Goal: Task Accomplishment & Management: Use online tool/utility

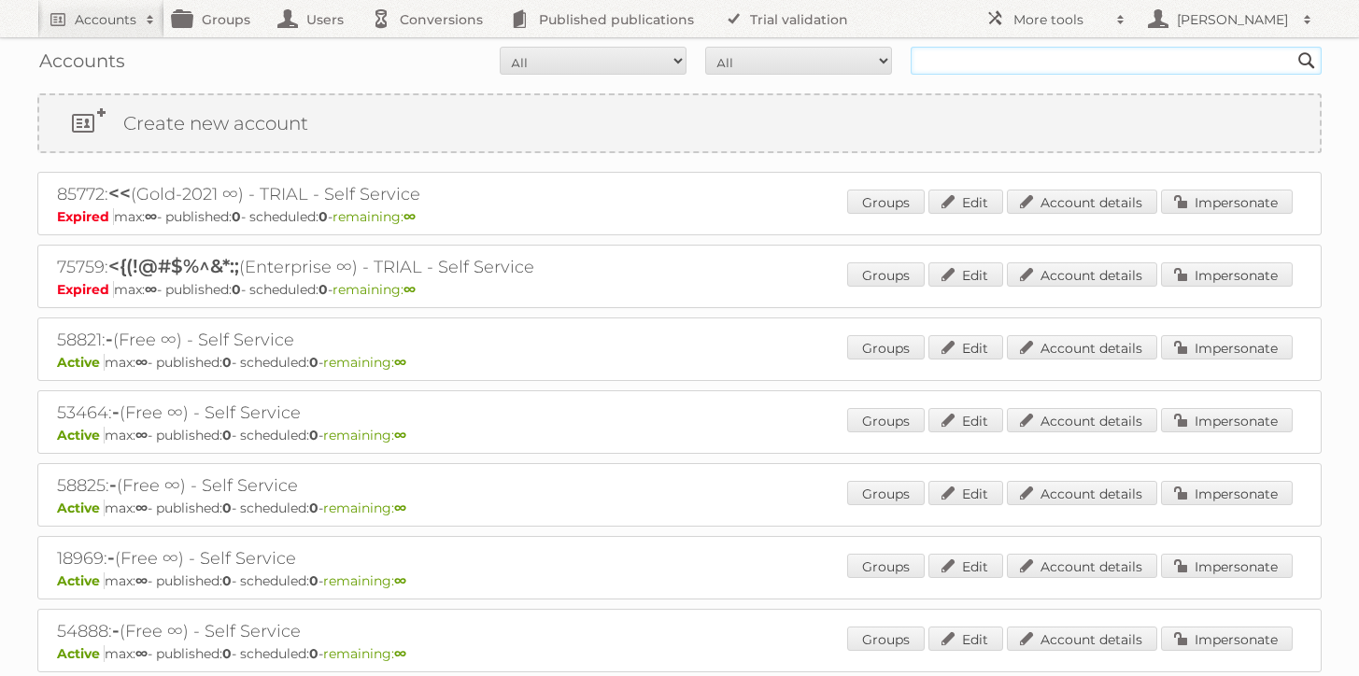
click at [982, 60] on input "text" at bounding box center [1116, 61] width 411 height 28
type input "maxroy"
click at [1293, 47] on input "Search" at bounding box center [1307, 61] width 28 height 28
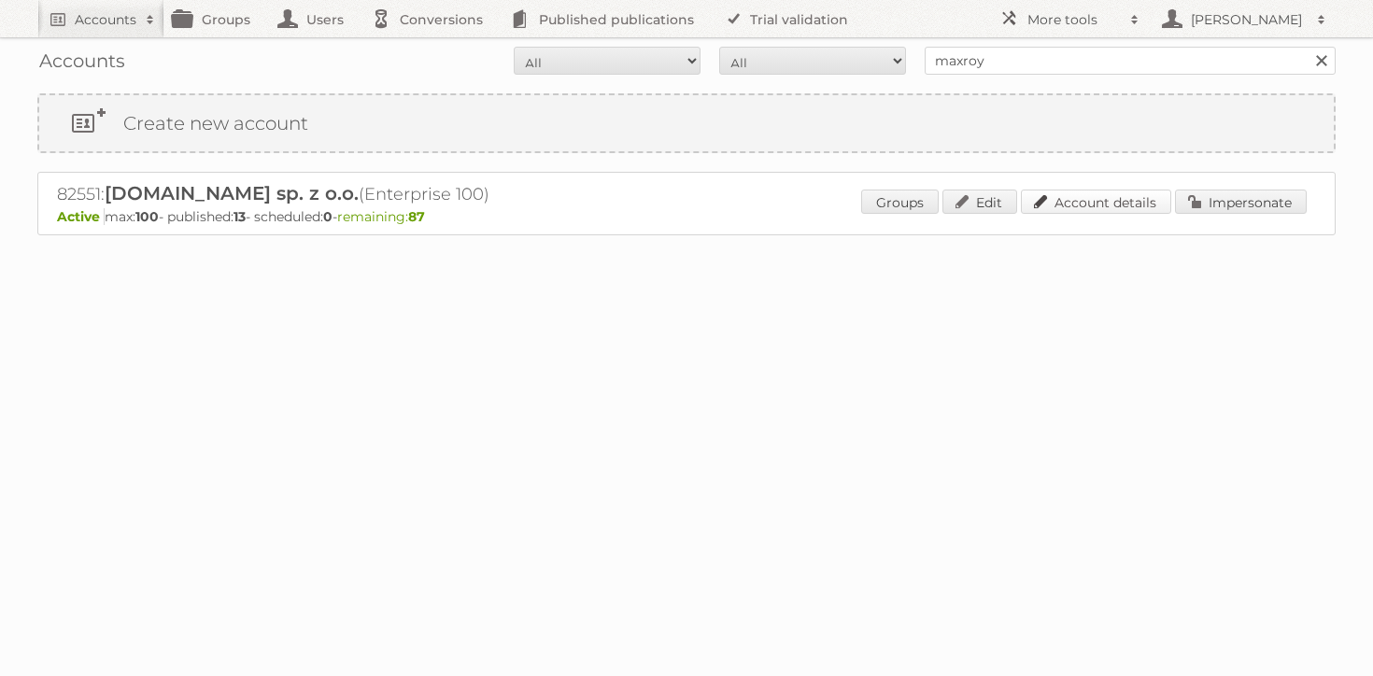
click at [1094, 200] on link "Account details" at bounding box center [1096, 202] width 150 height 24
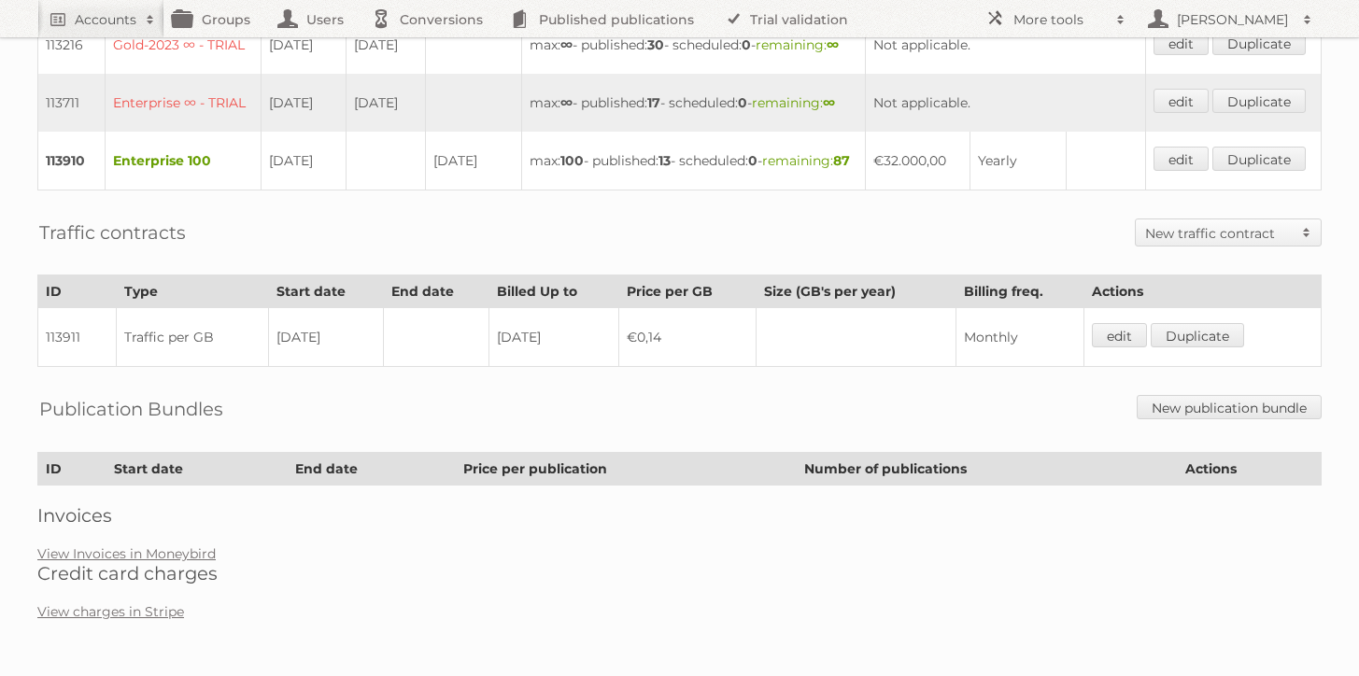
scroll to position [812, 0]
click at [140, 547] on link "View Invoices in Moneybird" at bounding box center [126, 553] width 178 height 17
click at [200, 549] on link "View Invoices in Moneybird" at bounding box center [126, 553] width 178 height 17
click at [154, 550] on link "View Invoices in Moneybird" at bounding box center [126, 553] width 178 height 17
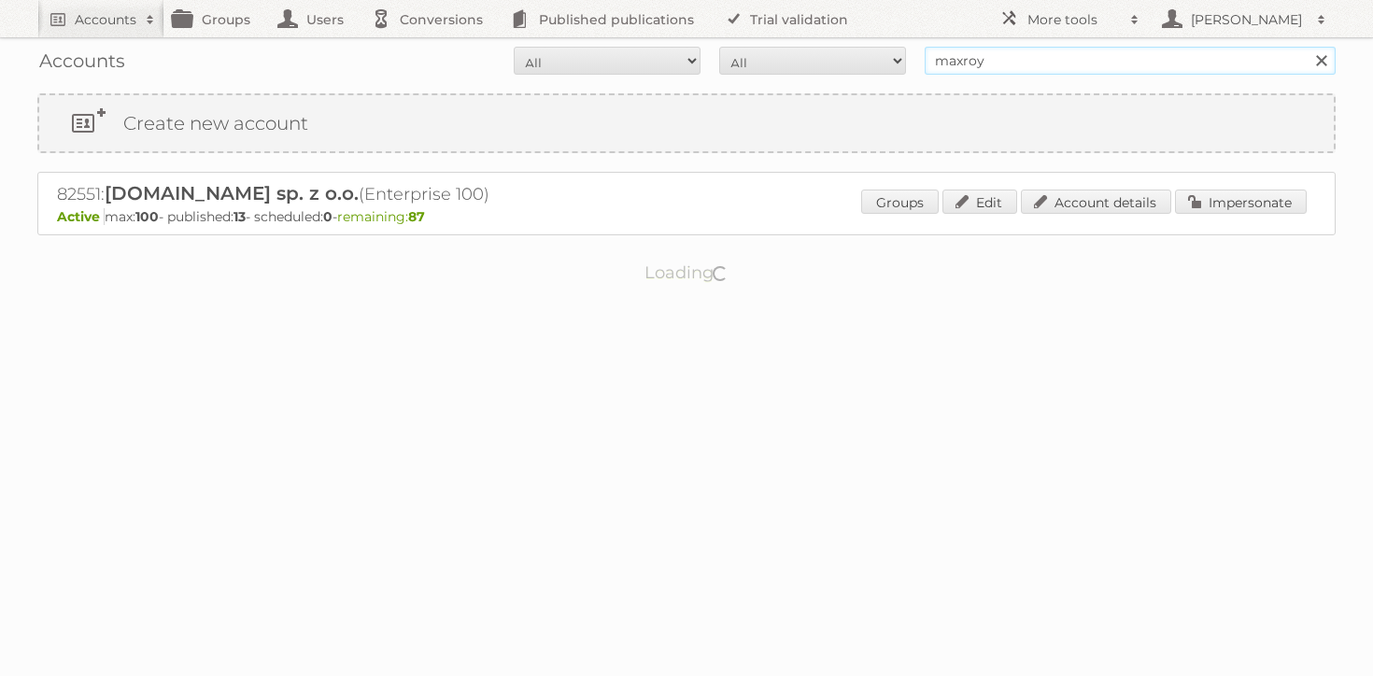
click at [1002, 71] on input "maxroy" at bounding box center [1130, 61] width 411 height 28
type input "cheil romania"
click at [1307, 47] on input "Search" at bounding box center [1321, 61] width 28 height 28
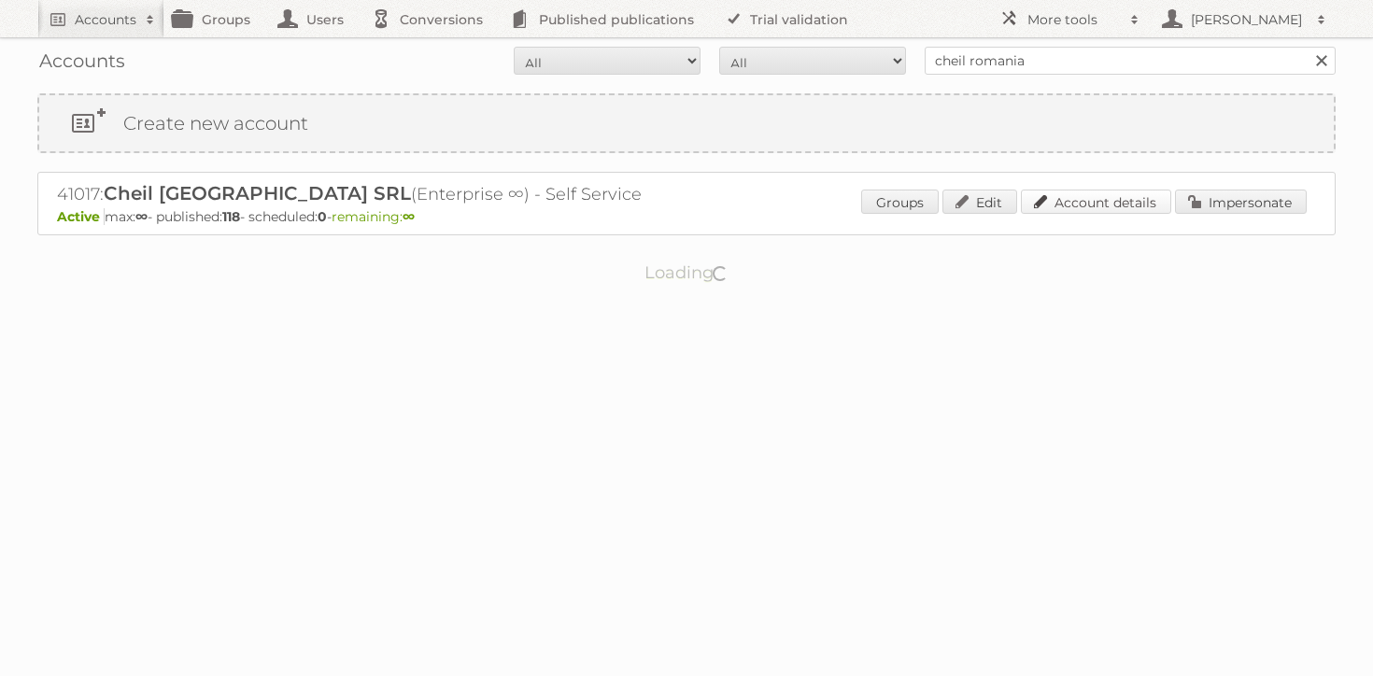
click at [1127, 209] on link "Account details" at bounding box center [1096, 202] width 150 height 24
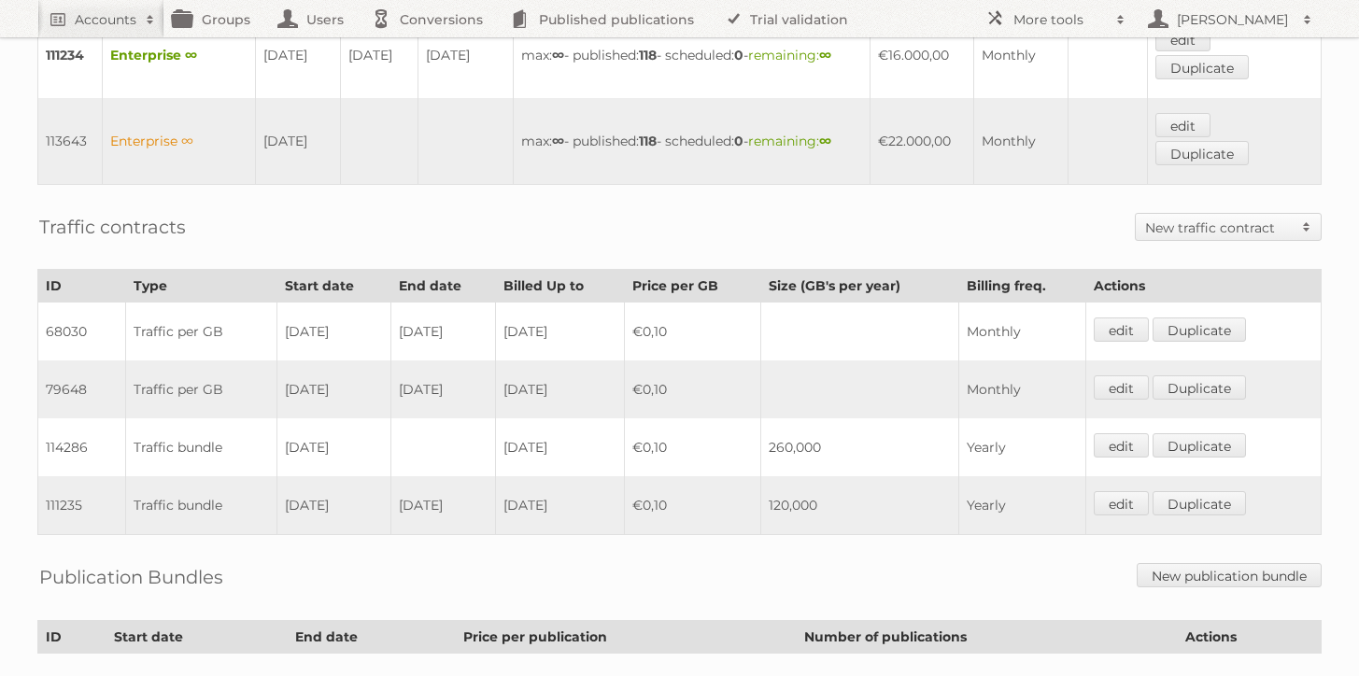
scroll to position [1154, 0]
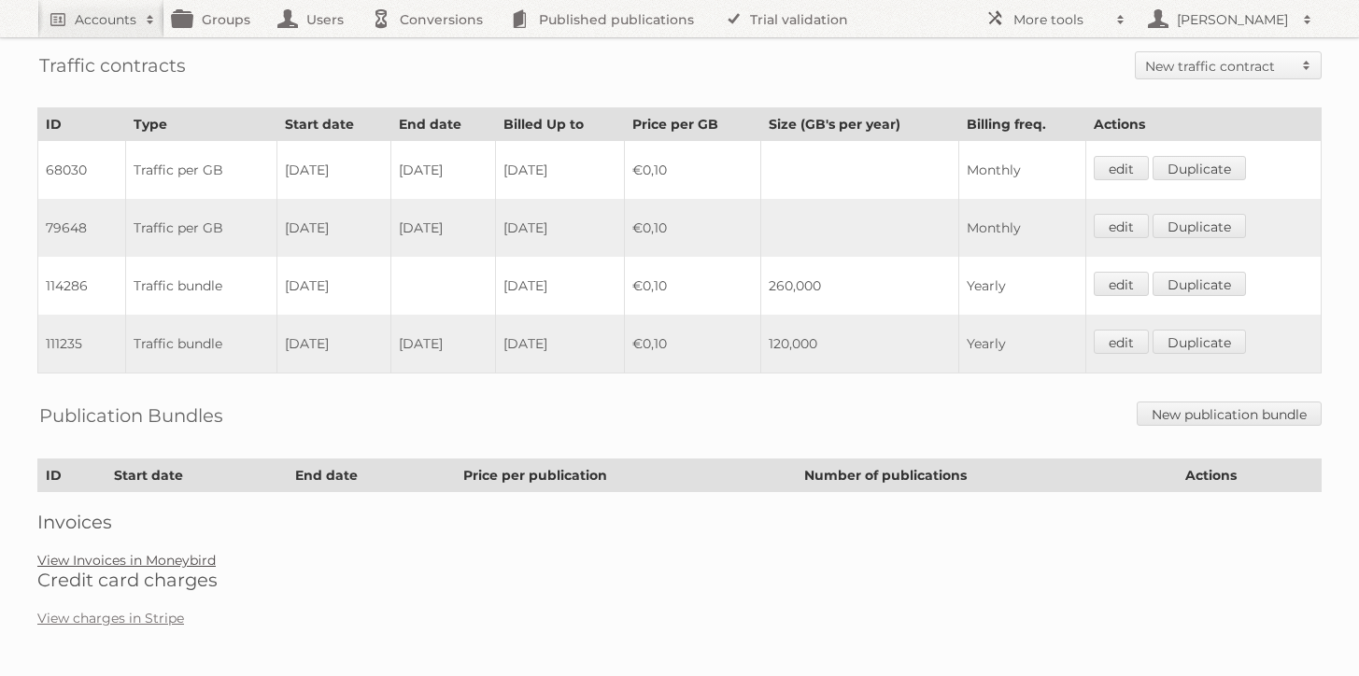
click at [149, 552] on link "View Invoices in Moneybird" at bounding box center [126, 560] width 178 height 17
click at [156, 562] on link "View Invoices in Moneybird" at bounding box center [126, 560] width 178 height 17
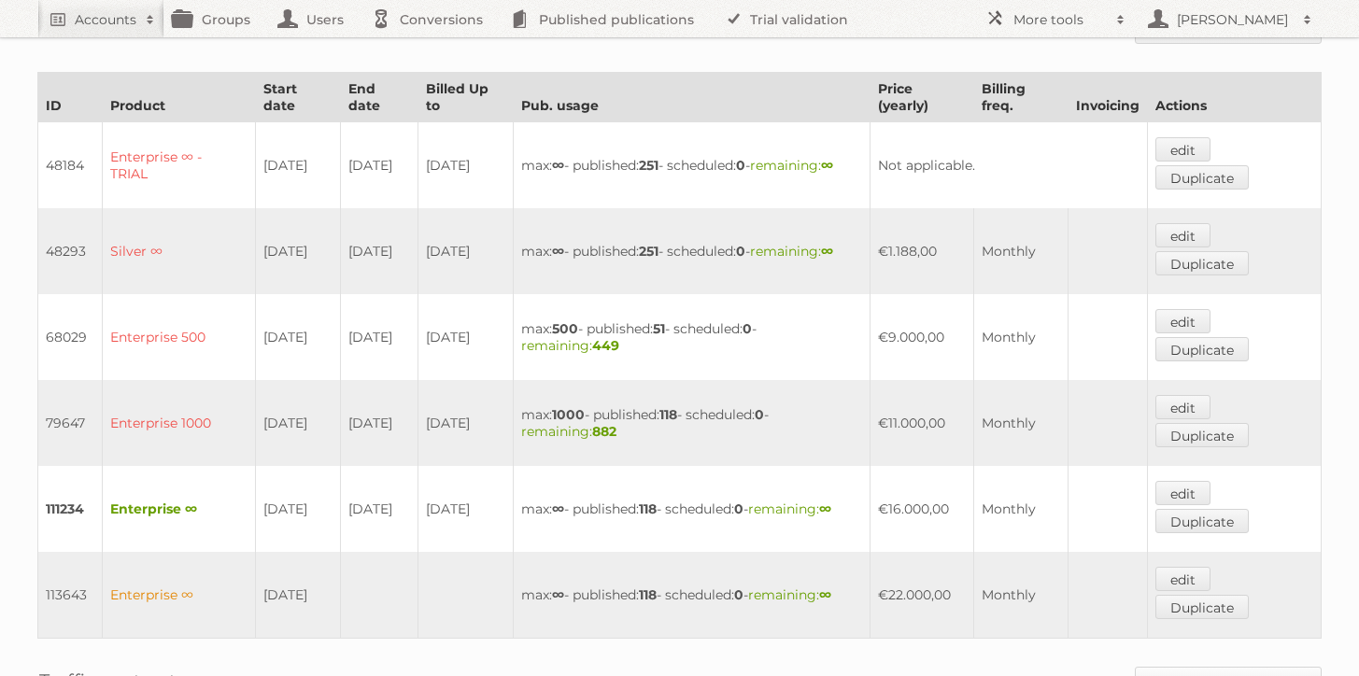
scroll to position [0, 0]
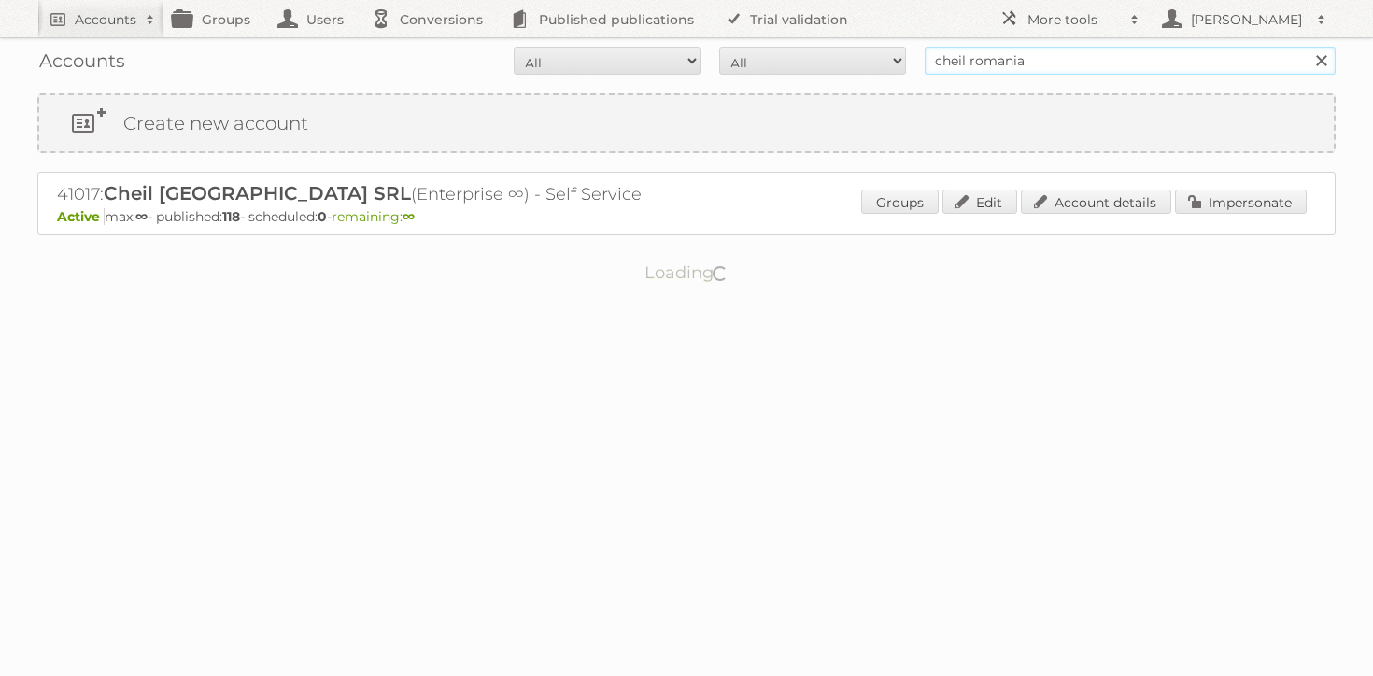
click at [1080, 70] on input "cheil romania" at bounding box center [1130, 61] width 411 height 28
type input "gratis"
click at [1307, 47] on input "Search" at bounding box center [1321, 61] width 28 height 28
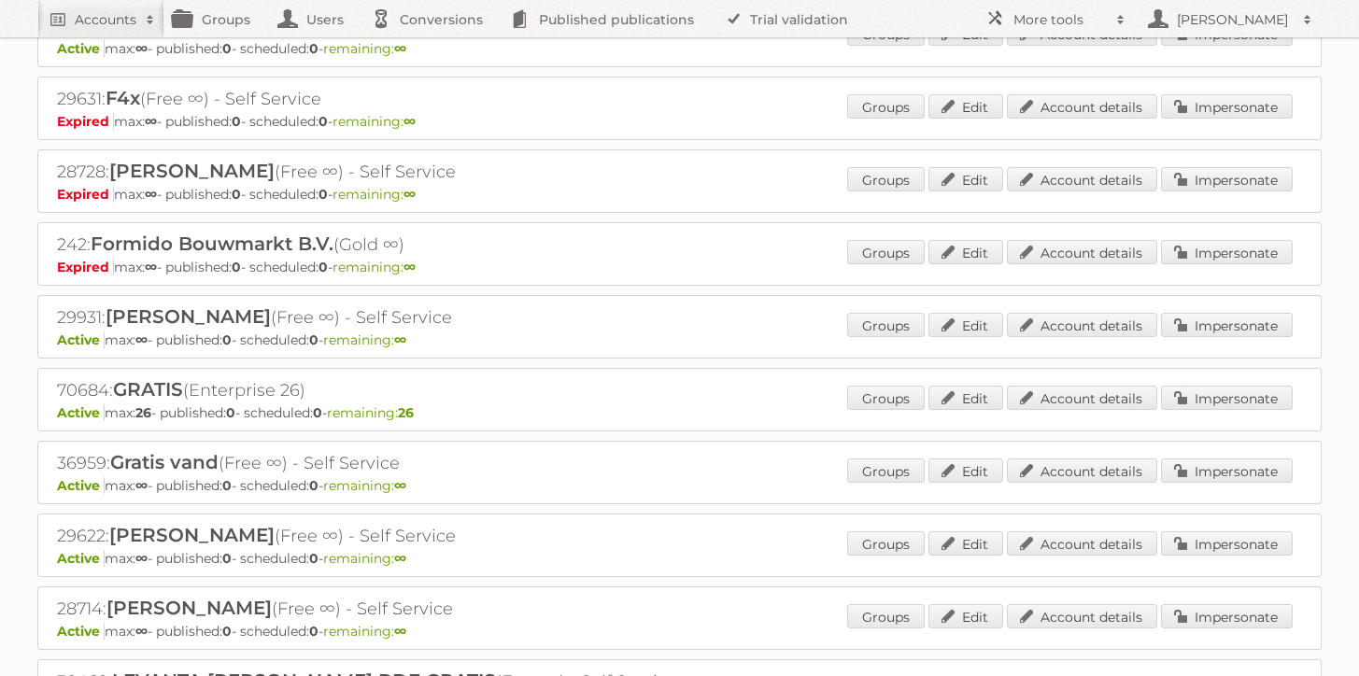
scroll to position [1262, 0]
click at [1029, 388] on link "Account details" at bounding box center [1082, 397] width 150 height 24
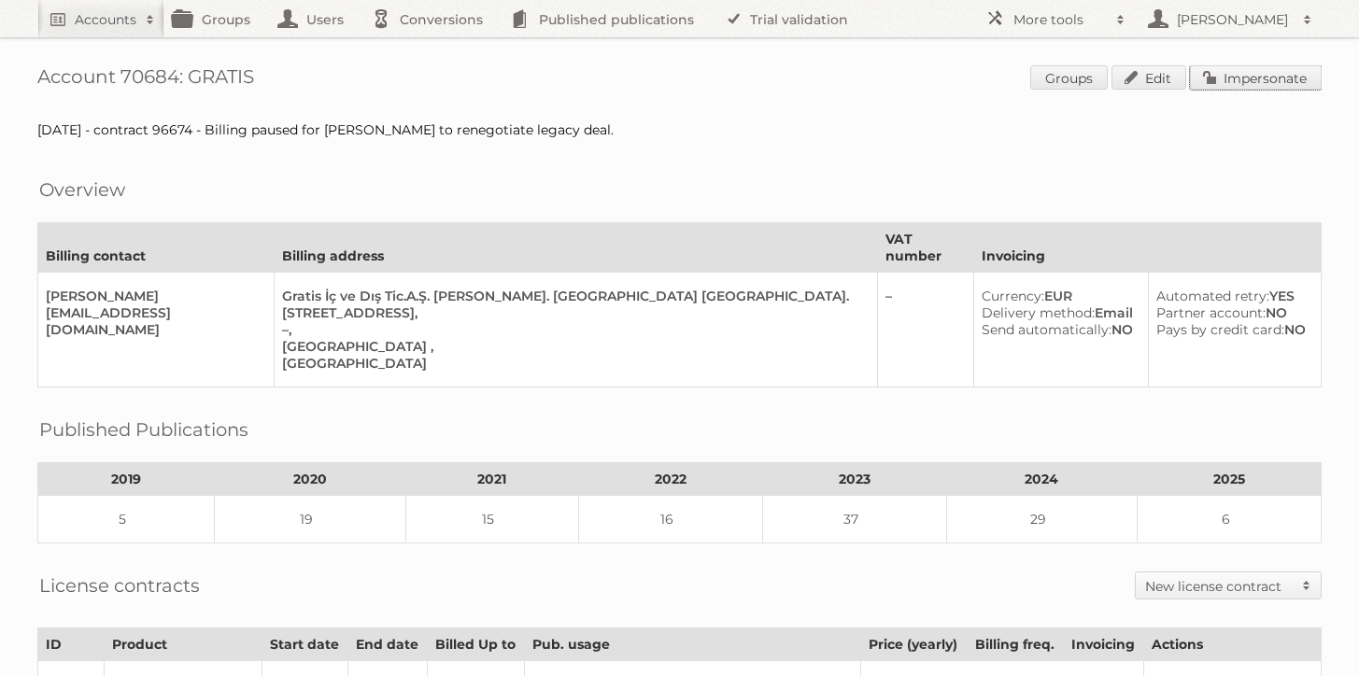
click at [1259, 77] on link "Impersonate" at bounding box center [1256, 77] width 132 height 24
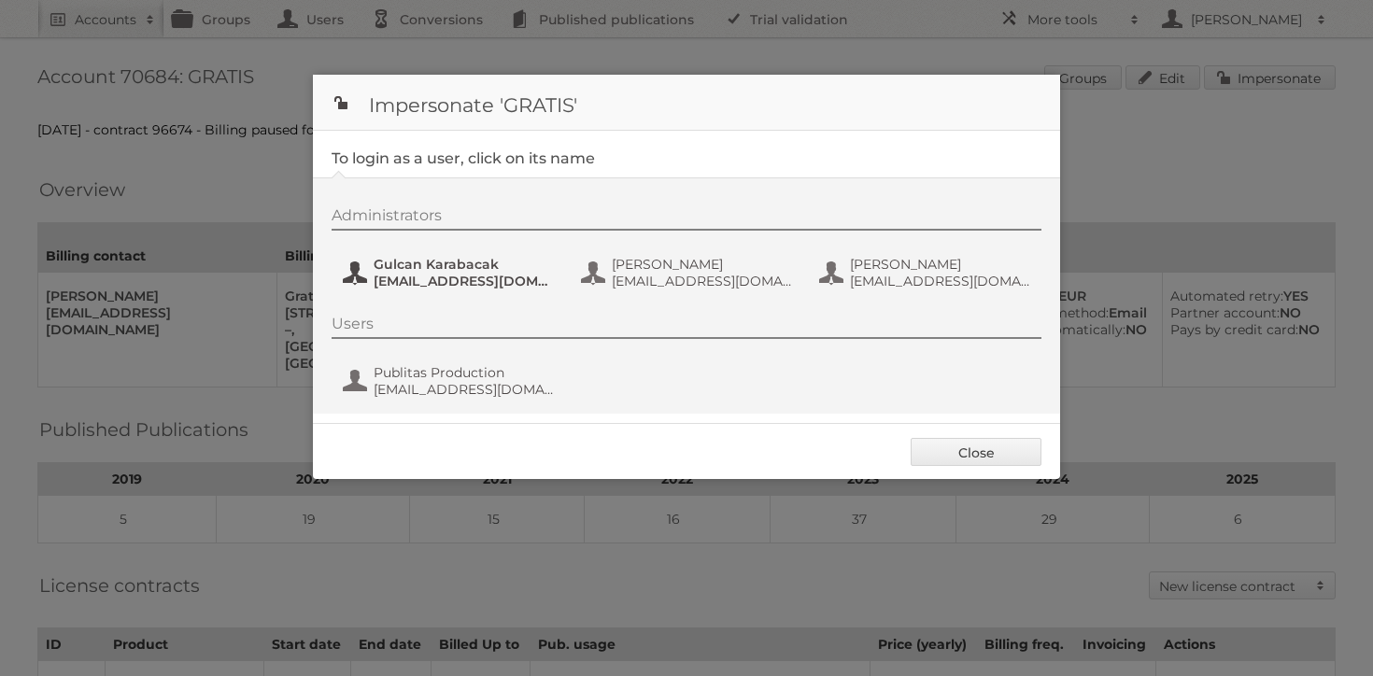
click at [466, 263] on span "Gulcan Karabacak" at bounding box center [464, 264] width 181 height 17
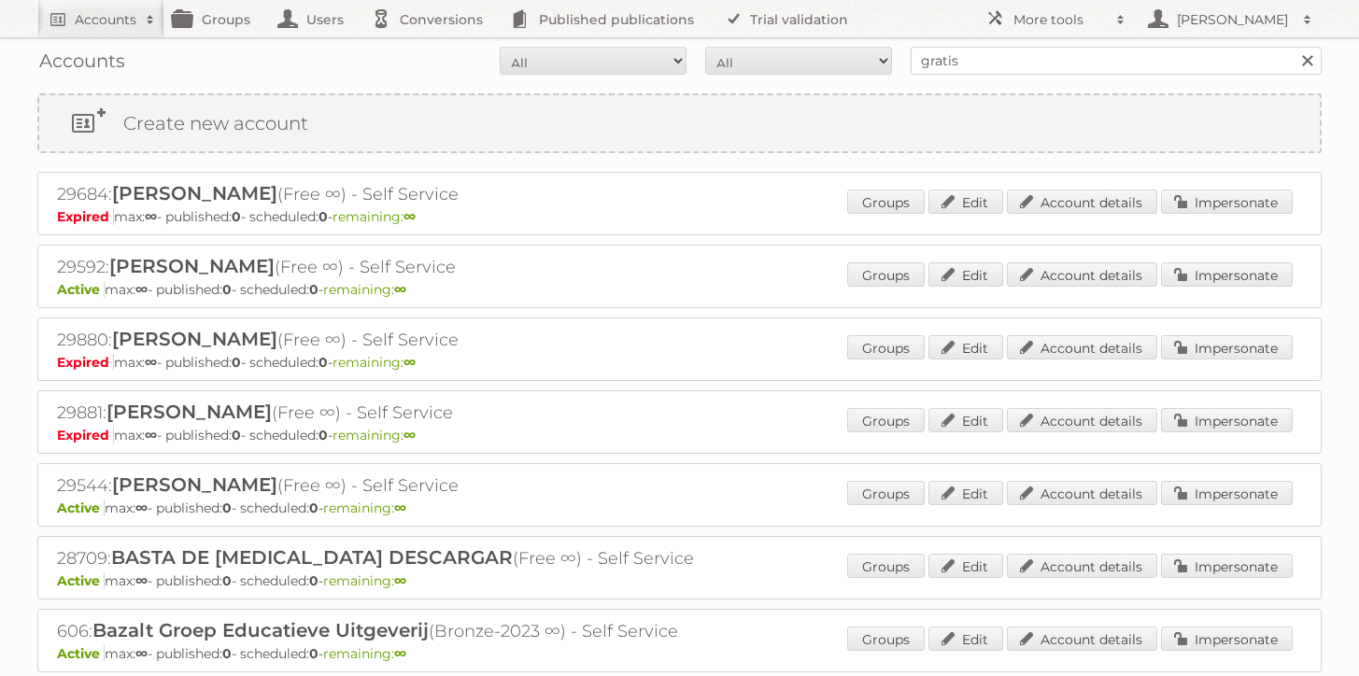
click at [978, 79] on div "Accounts All Active Expired Pending All Paid Trials Self service gratis Search" at bounding box center [679, 60] width 1284 height 47
click at [982, 71] on input "gratis" at bounding box center [1116, 61] width 411 height 28
paste input "93492"
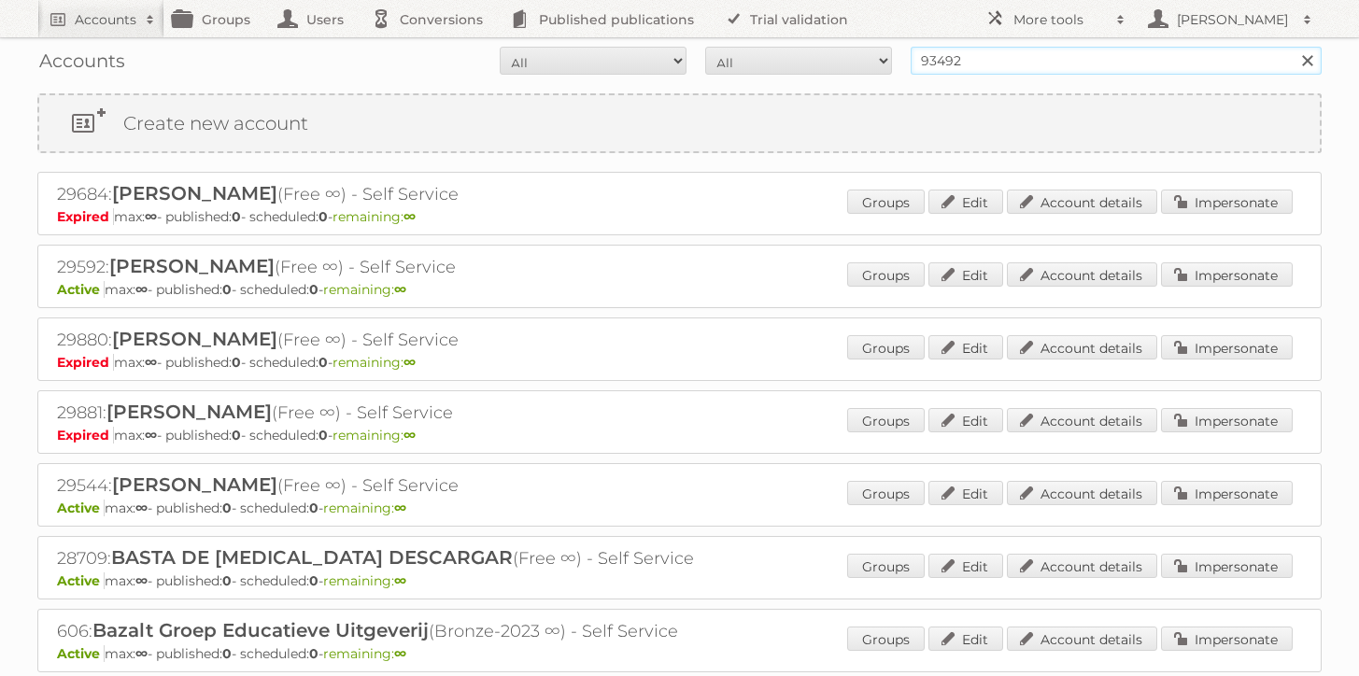
type input "93492"
click at [1293, 47] on input "Search" at bounding box center [1307, 61] width 28 height 28
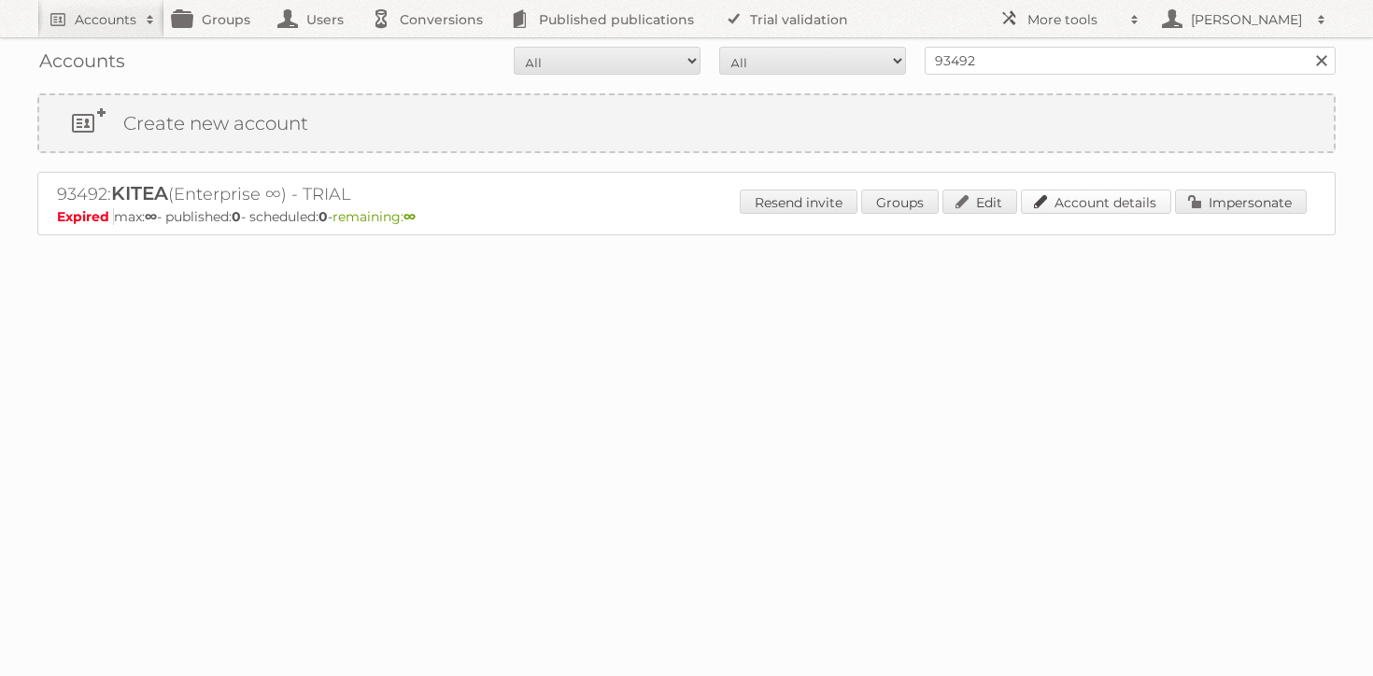
click at [1106, 195] on link "Account details" at bounding box center [1096, 202] width 150 height 24
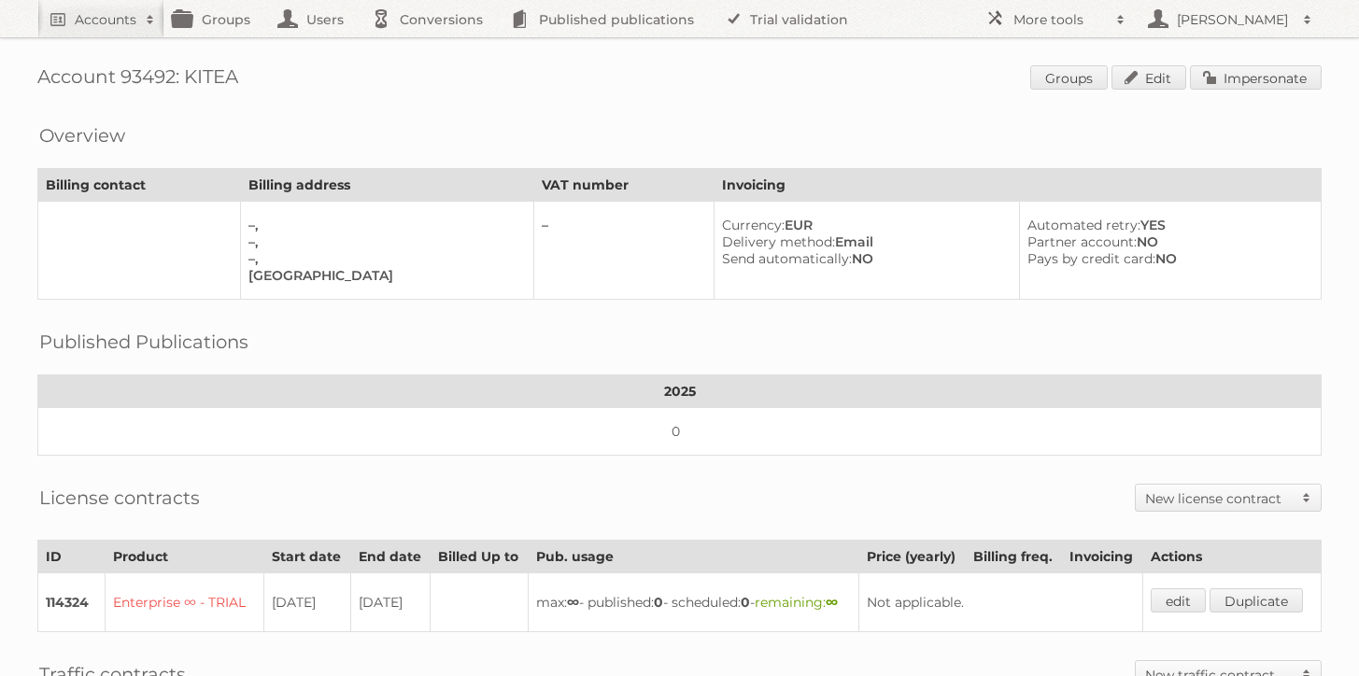
click at [707, 129] on div "Overview" at bounding box center [679, 121] width 1284 height 19
click at [1256, 77] on link "Impersonate" at bounding box center [1256, 77] width 132 height 24
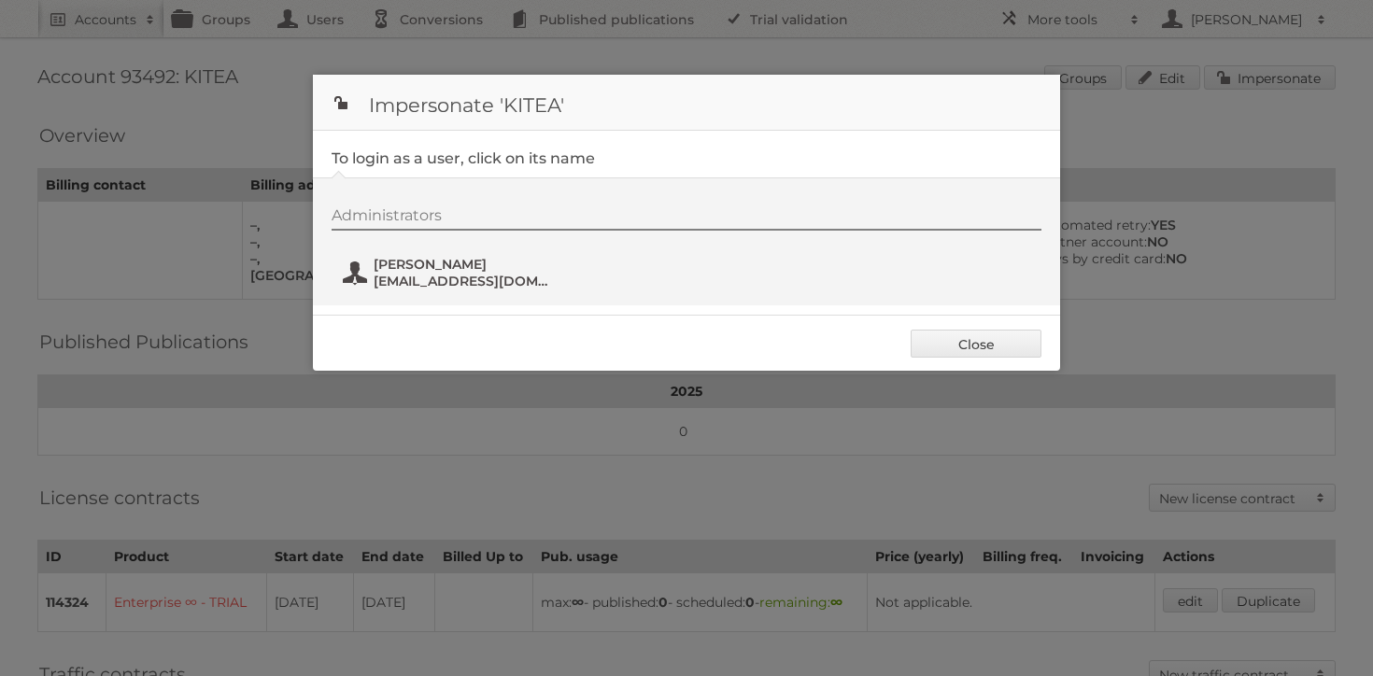
click at [495, 263] on span "Sanaa Erradi" at bounding box center [464, 264] width 181 height 17
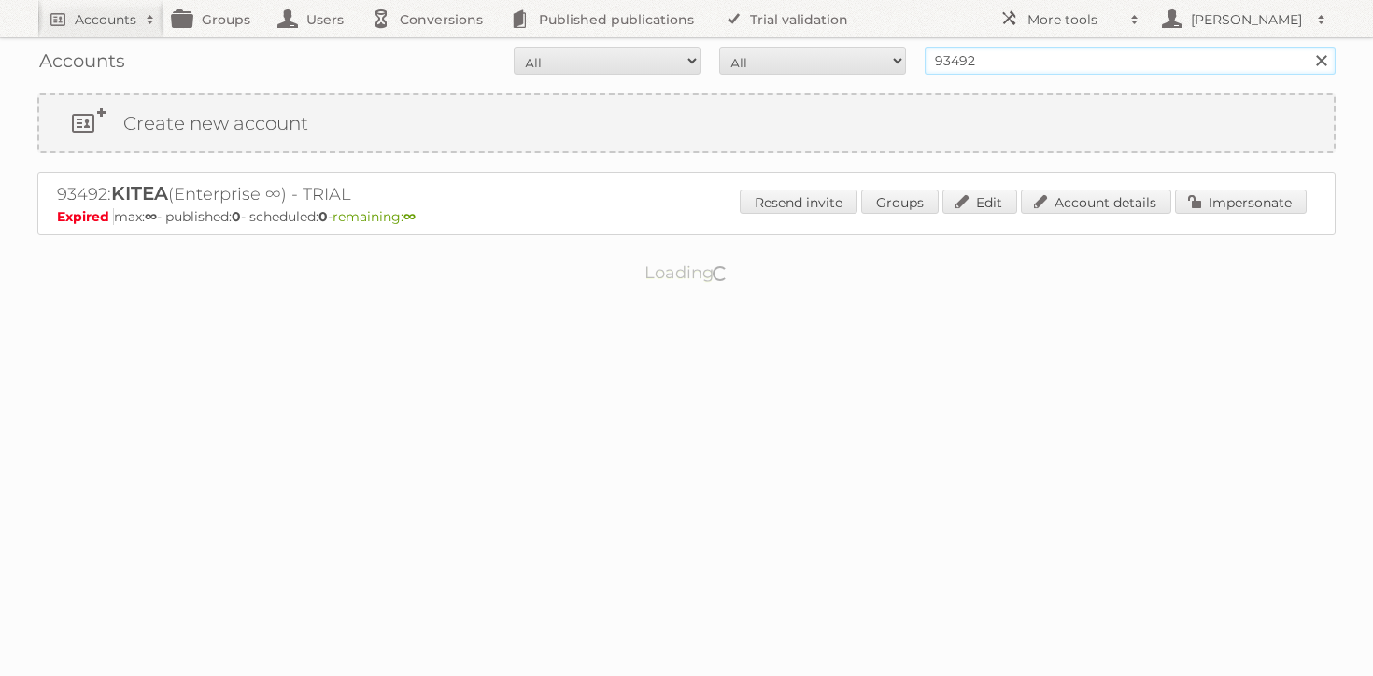
click at [994, 48] on input "93492" at bounding box center [1130, 61] width 411 height 28
type input "cheil"
click at [1307, 47] on input "Search" at bounding box center [1321, 61] width 28 height 28
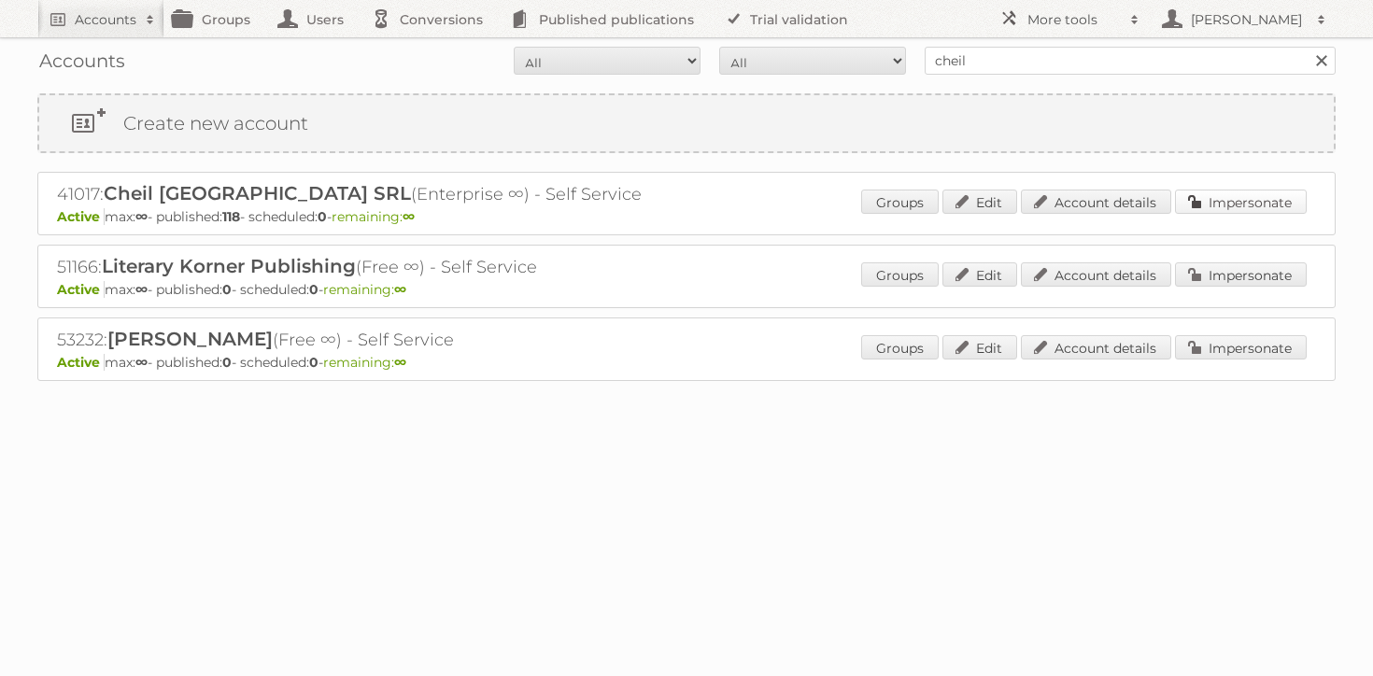
click at [1271, 207] on link "Impersonate" at bounding box center [1241, 202] width 132 height 24
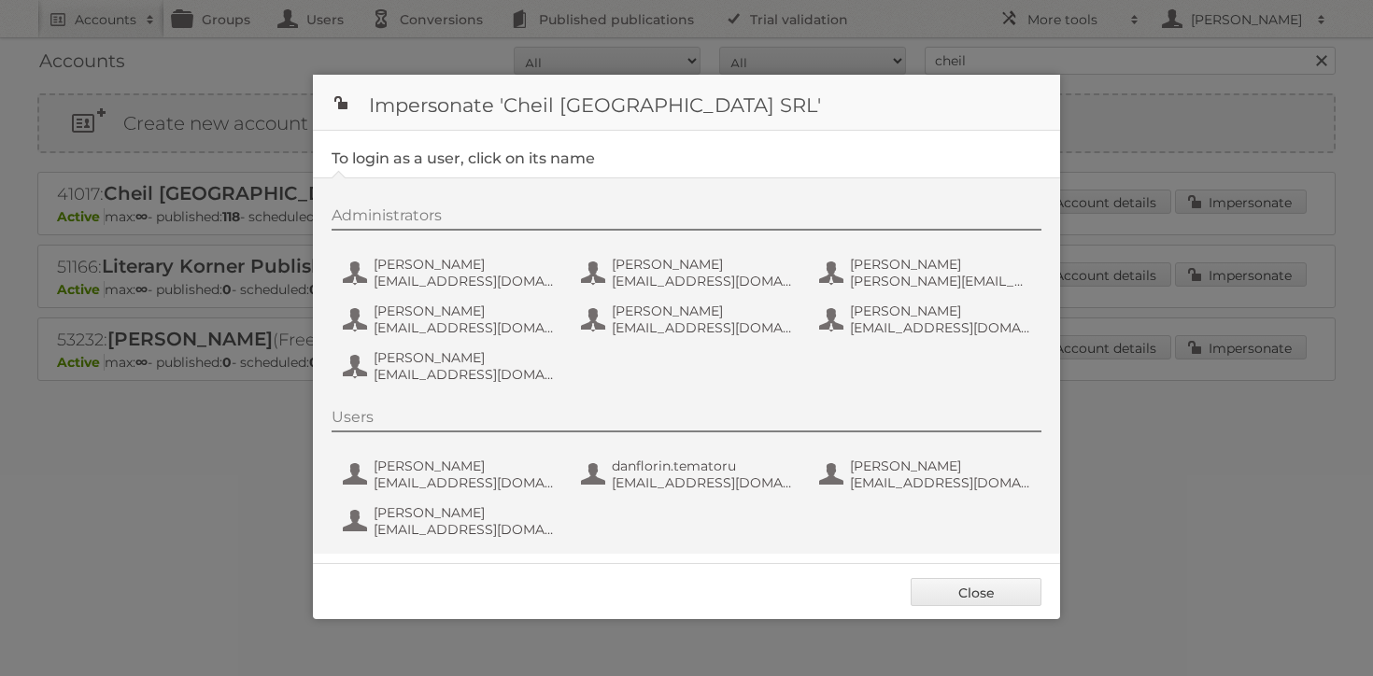
click at [521, 245] on div "Administrators [PERSON_NAME] [PERSON_NAME][EMAIL_ADDRESS][DOMAIN_NAME] [PERSON_…" at bounding box center [696, 297] width 728 height 183
click at [492, 276] on span "[EMAIL_ADDRESS][DOMAIN_NAME]" at bounding box center [464, 281] width 181 height 17
